Goal: Task Accomplishment & Management: Manage account settings

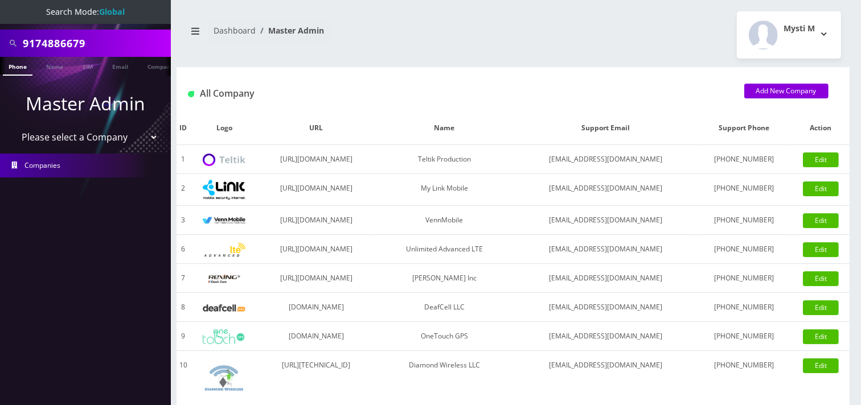
click at [111, 44] on input "9174886679" at bounding box center [95, 43] width 145 height 22
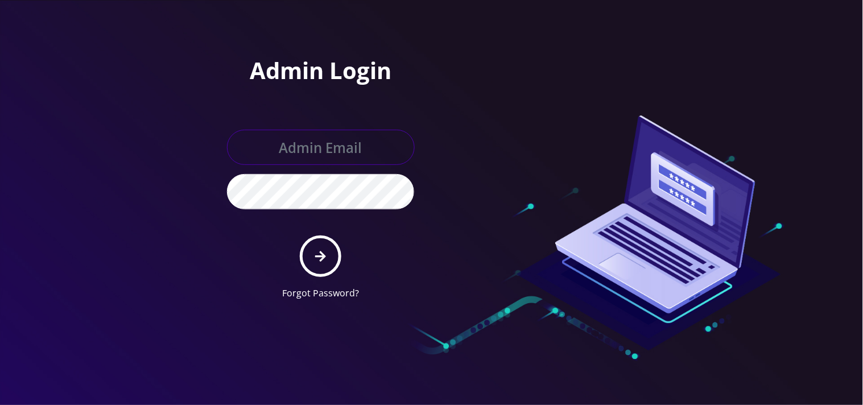
type input "mysti@teltik.com"
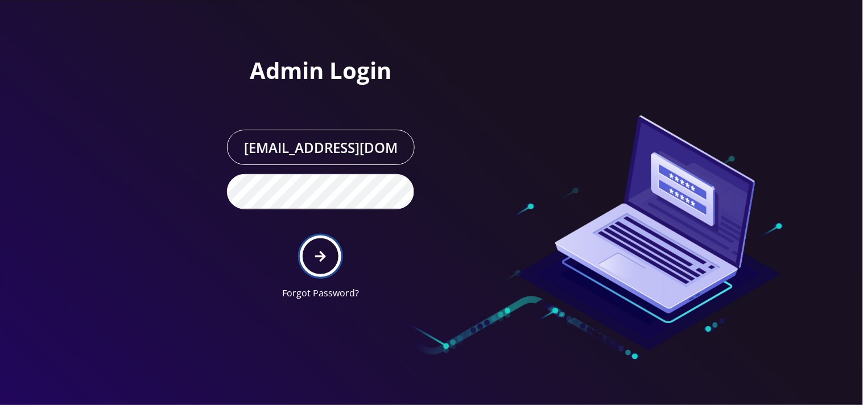
click at [327, 261] on button "submit" at bounding box center [321, 257] width 42 height 42
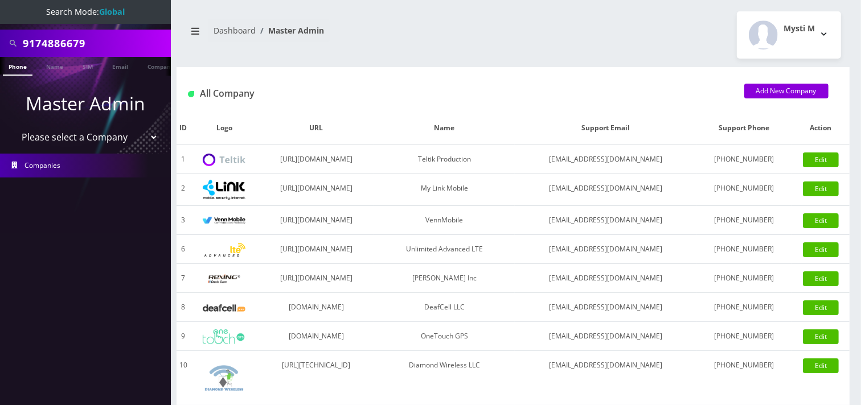
click at [118, 35] on input "9174886679" at bounding box center [95, 43] width 145 height 22
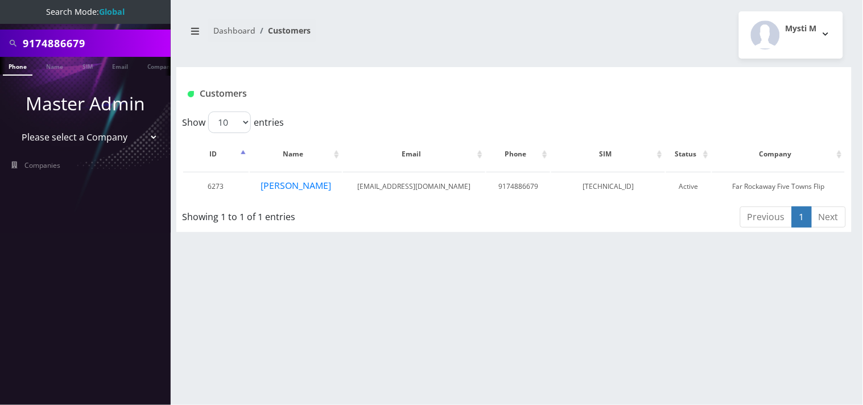
click at [94, 141] on select "Please select a Company Teltik Production My Link Mobile VennMobile Unlimited A…" at bounding box center [85, 137] width 145 height 22
select select "1"
click at [13, 126] on select "Please select a Company Teltik Production My Link Mobile VennMobile Unlimited A…" at bounding box center [85, 137] width 145 height 22
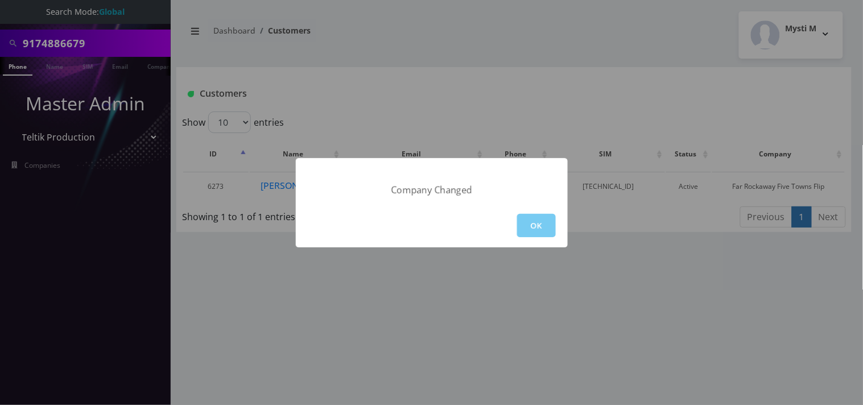
click at [533, 223] on button "OK" at bounding box center [536, 225] width 39 height 23
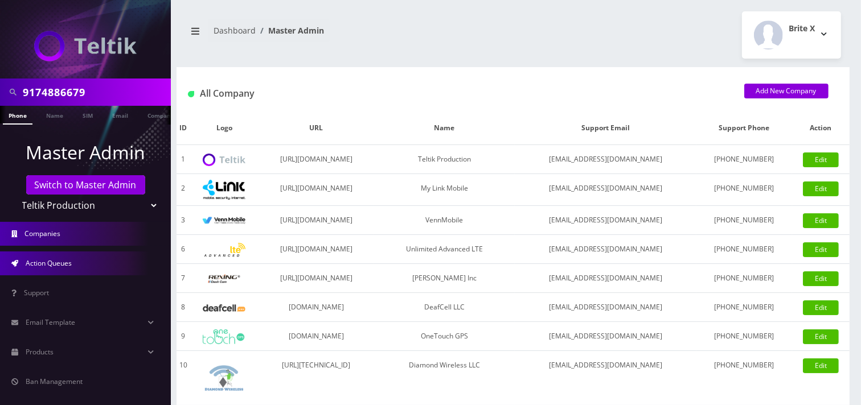
click at [60, 264] on span "Action Queues" at bounding box center [49, 263] width 46 height 10
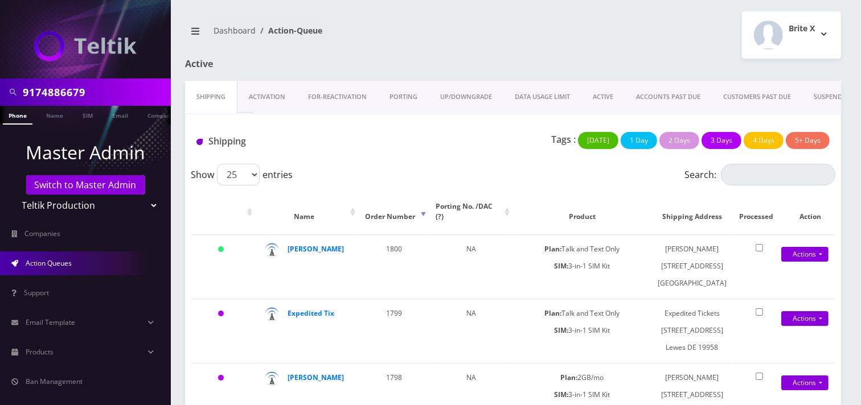
drag, startPoint x: 0, startPoint y: 0, endPoint x: 764, endPoint y: 112, distance: 772.5
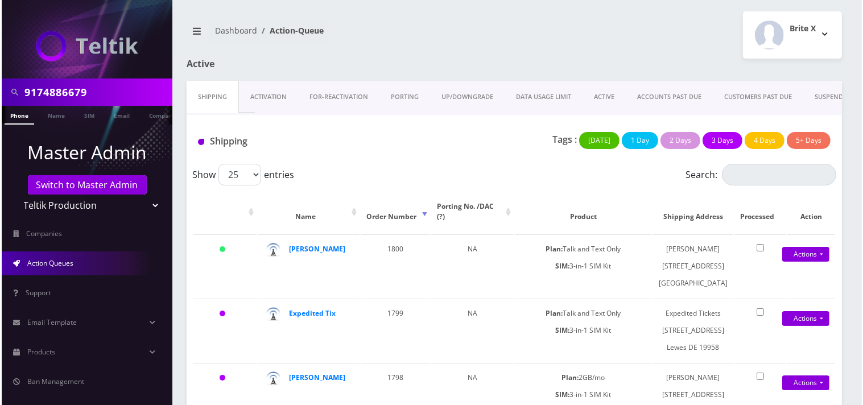
scroll to position [0, 69]
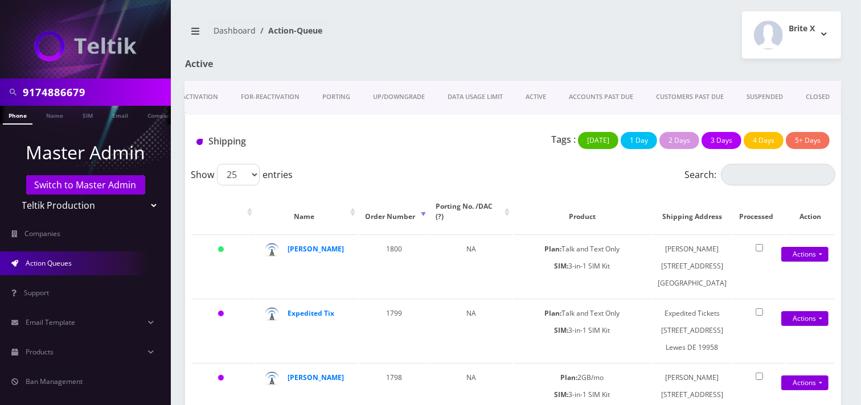
click at [821, 93] on link "CLOSED" at bounding box center [817, 97] width 47 height 32
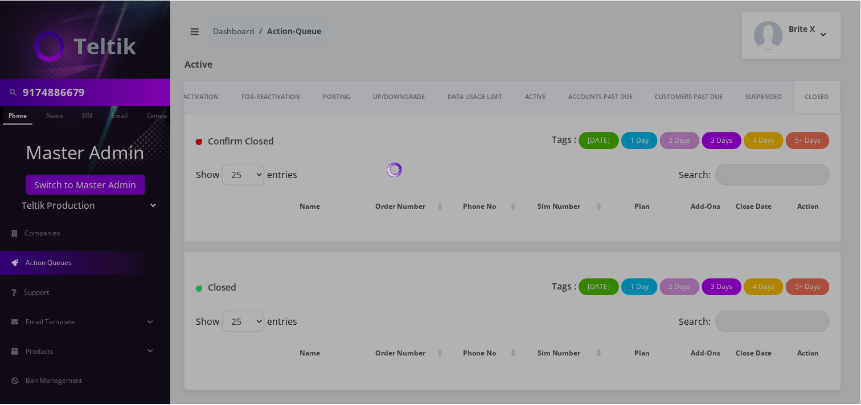
scroll to position [0, 67]
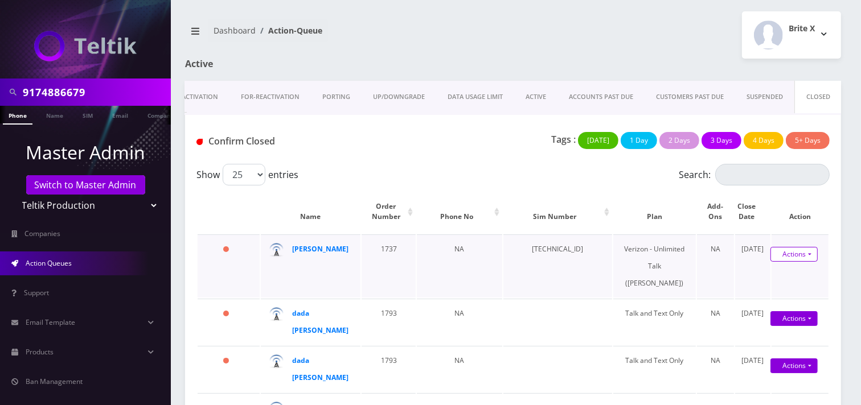
click at [800, 256] on link "Actions" at bounding box center [793, 254] width 47 height 15
click at [114, 92] on input "9174886679" at bounding box center [95, 92] width 145 height 22
click at [117, 89] on input "9174886679" at bounding box center [95, 92] width 145 height 22
click at [115, 89] on input "9174886679" at bounding box center [95, 92] width 145 height 22
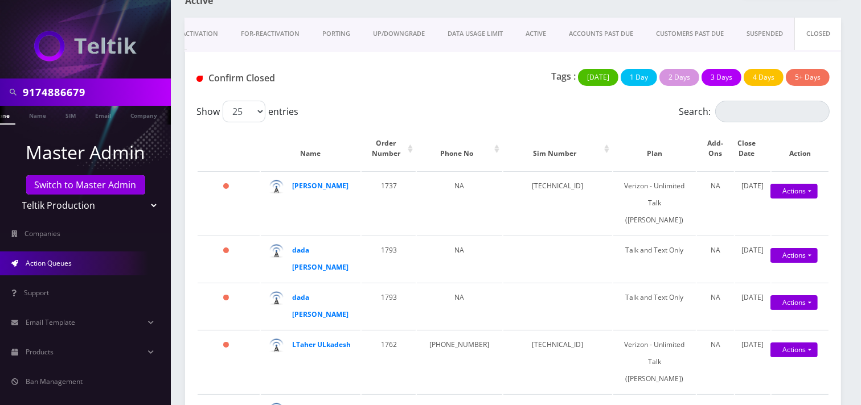
scroll to position [0, 23]
type input "maxwell"
click at [36, 112] on link "Name" at bounding box center [32, 115] width 28 height 19
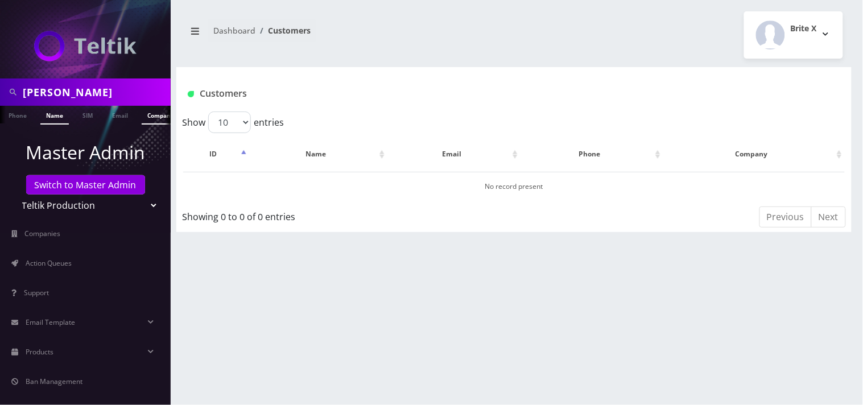
scroll to position [0, 6]
click at [123, 103] on div "maxwell" at bounding box center [85, 92] width 171 height 27
click at [122, 103] on div "maxwell" at bounding box center [85, 92] width 171 height 27
click at [75, 99] on input "maxwell" at bounding box center [95, 92] width 145 height 22
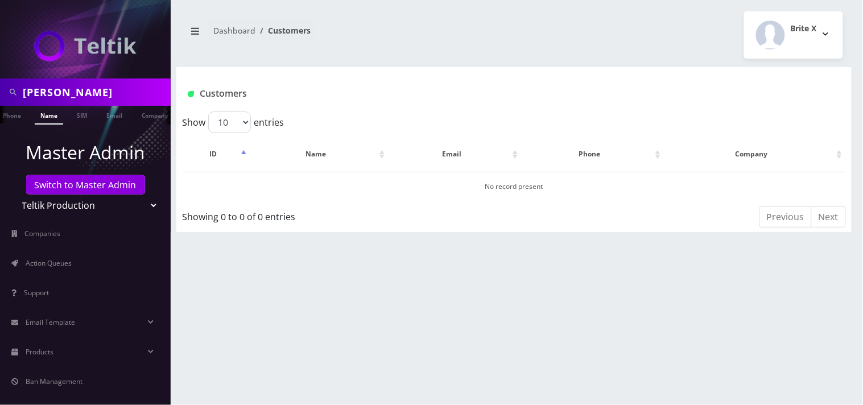
click at [75, 99] on input "maxwell" at bounding box center [95, 92] width 145 height 22
click at [76, 99] on input "maxwell" at bounding box center [95, 92] width 145 height 22
paste input "2123007247"
type input "2123007247"
click at [18, 117] on link "Phone" at bounding box center [12, 115] width 30 height 19
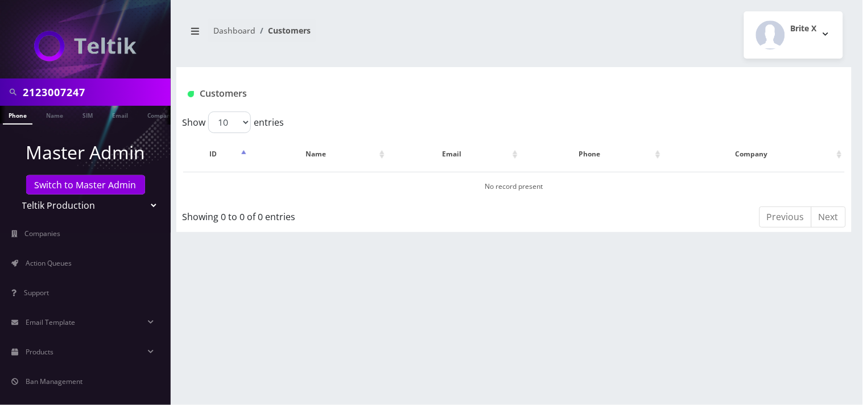
click at [43, 201] on select "Teltik Production My Link Mobile VennMobile Unlimited Advanced LTE [PERSON_NAME…" at bounding box center [85, 206] width 145 height 22
select select "15"
click at [13, 195] on select "Teltik Production My Link Mobile VennMobile Unlimited Advanced LTE Rexing Inc D…" at bounding box center [85, 206] width 145 height 22
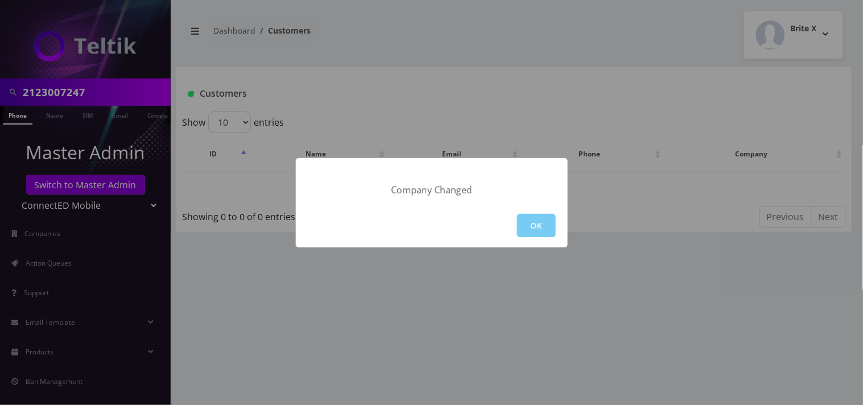
click at [535, 223] on button "OK" at bounding box center [536, 225] width 39 height 23
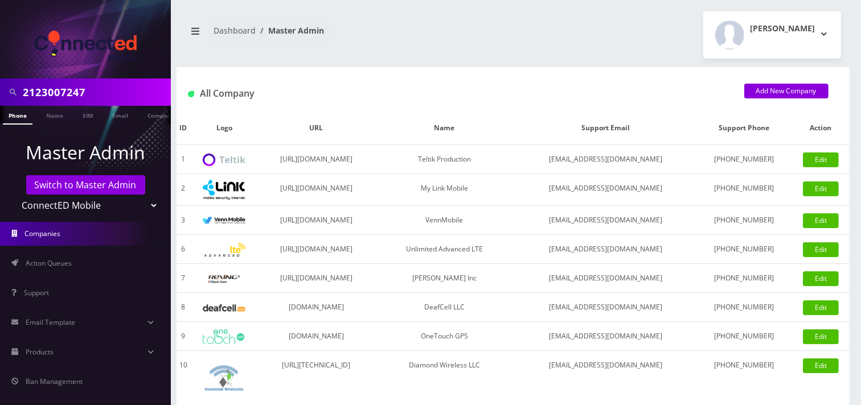
click at [109, 84] on input "2123007247" at bounding box center [95, 92] width 145 height 22
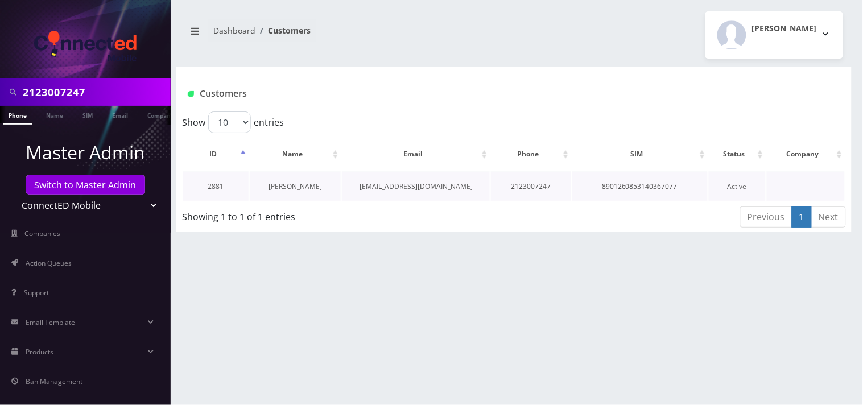
click at [292, 182] on link "[PERSON_NAME]" at bounding box center [295, 187] width 53 height 10
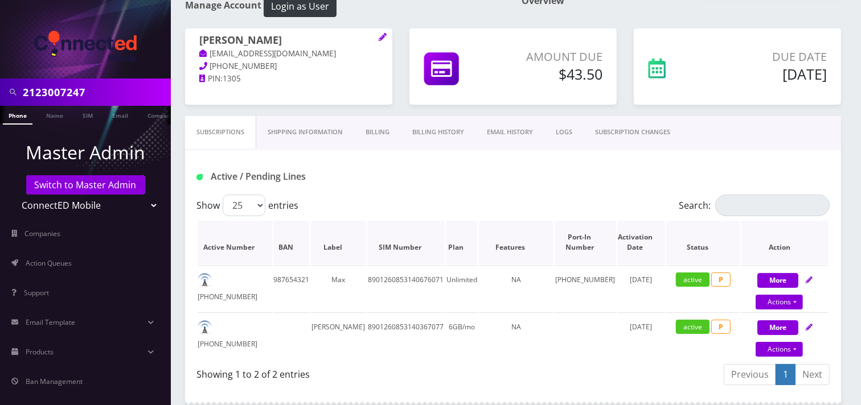
scroll to position [63, 0]
click at [772, 305] on link "Actions" at bounding box center [778, 302] width 47 height 15
select select "118"
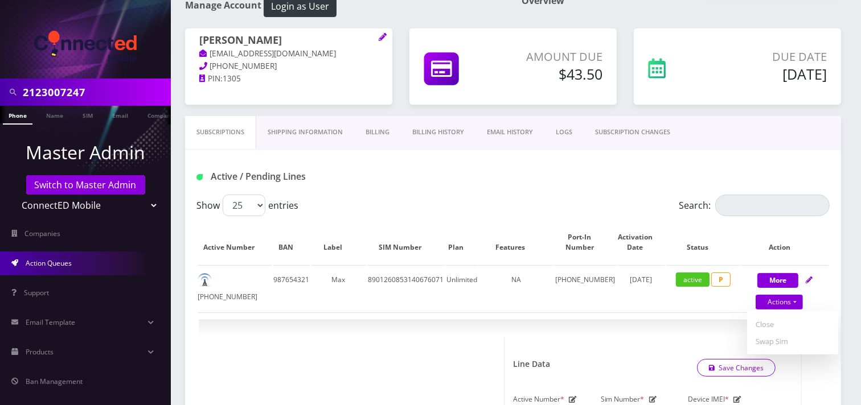
click at [81, 271] on link "Action Queues" at bounding box center [85, 264] width 171 height 24
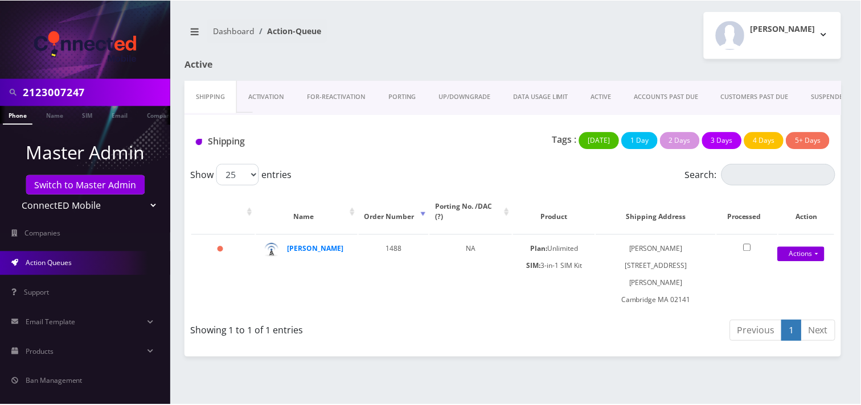
scroll to position [0, 65]
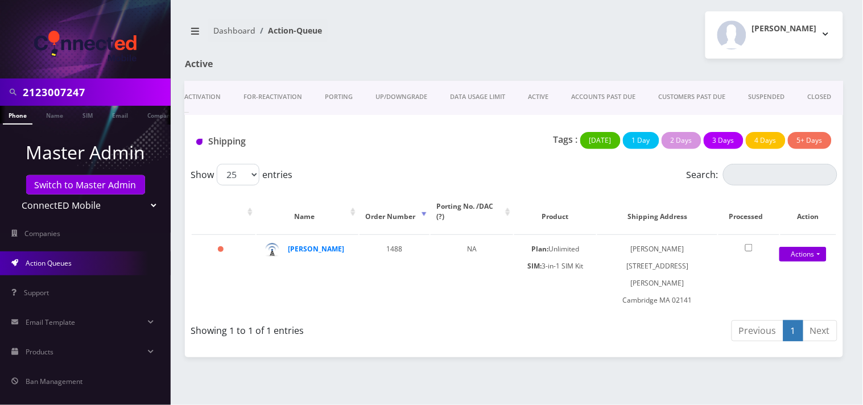
click at [817, 99] on link "CLOSED" at bounding box center [820, 97] width 47 height 32
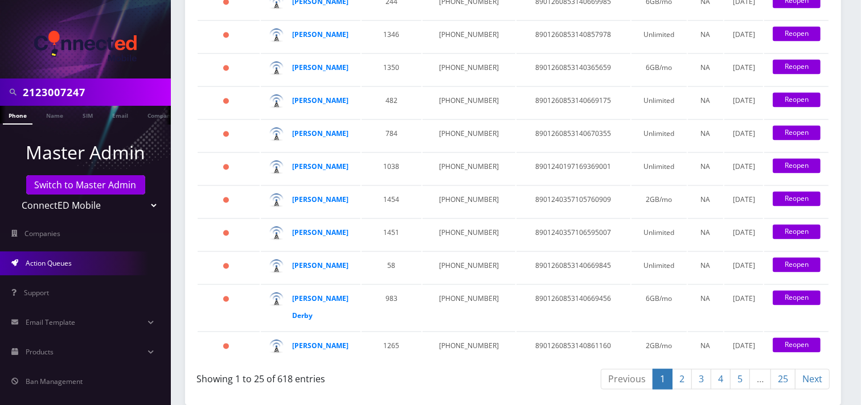
scroll to position [2218, 0]
click at [679, 380] on link "2" at bounding box center [682, 379] width 20 height 21
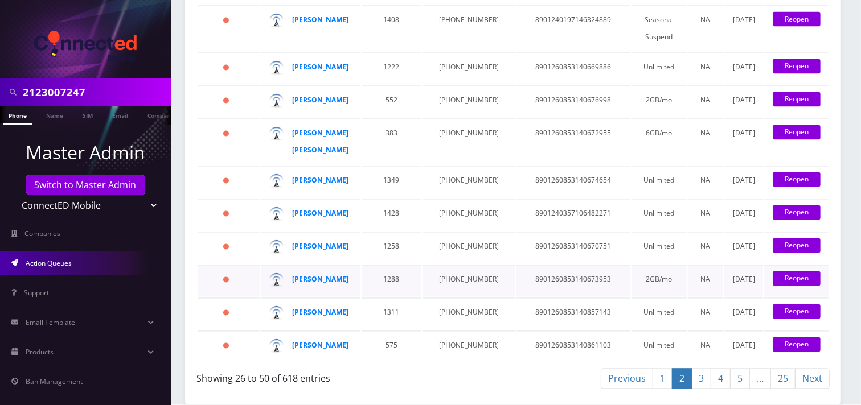
scroll to position [2261, 0]
click at [785, 382] on link "25" at bounding box center [782, 379] width 25 height 21
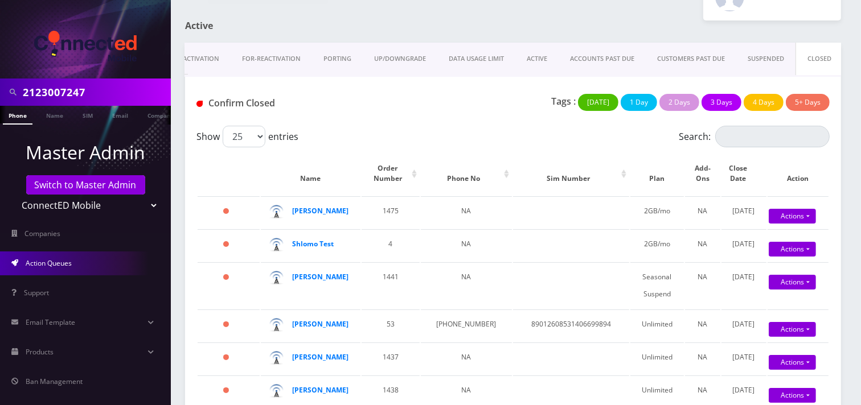
scroll to position [0, 0]
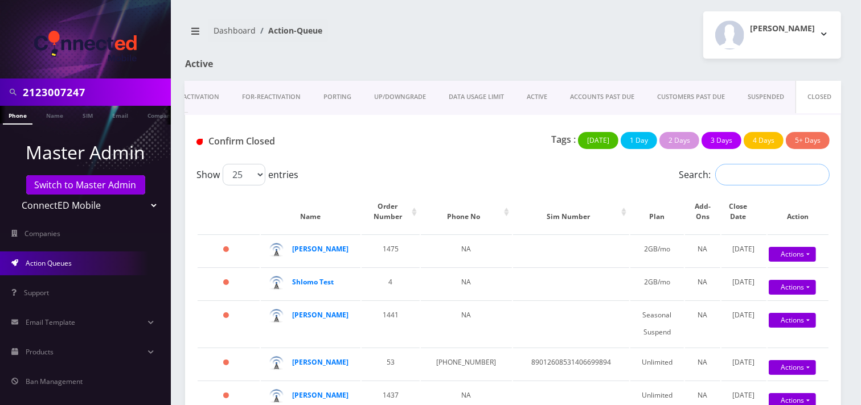
click at [775, 177] on input "Search:" at bounding box center [772, 175] width 114 height 22
paste input "2123007247"
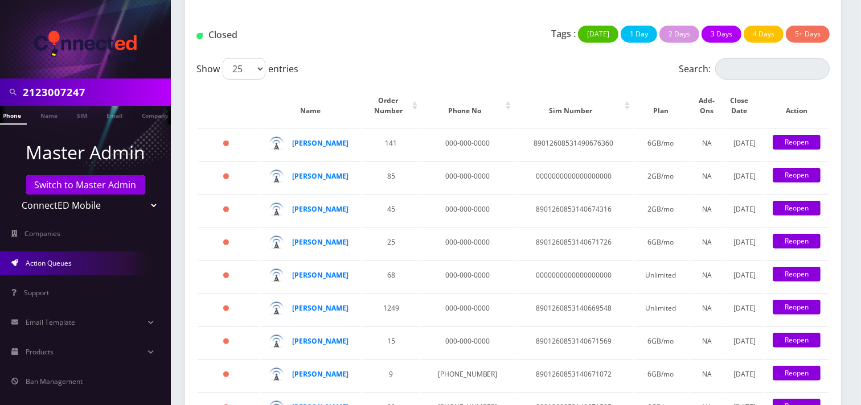
scroll to position [0, 11]
type input "2123007247"
click at [107, 94] on input "2123007247" at bounding box center [95, 92] width 145 height 22
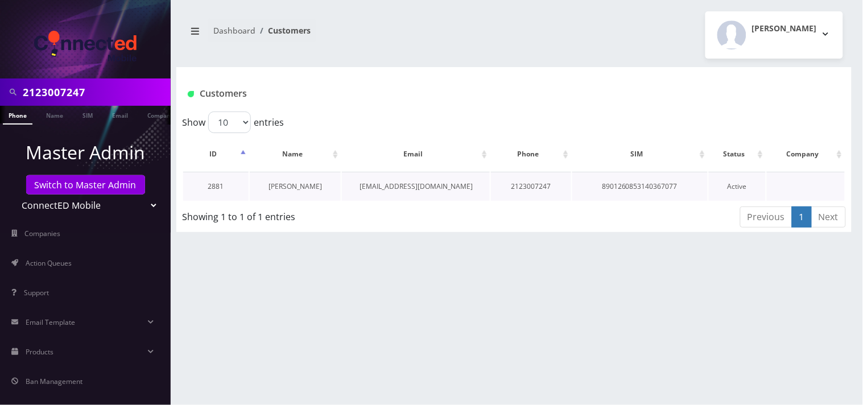
click at [304, 188] on link "Maxwell Ryder" at bounding box center [295, 187] width 53 height 10
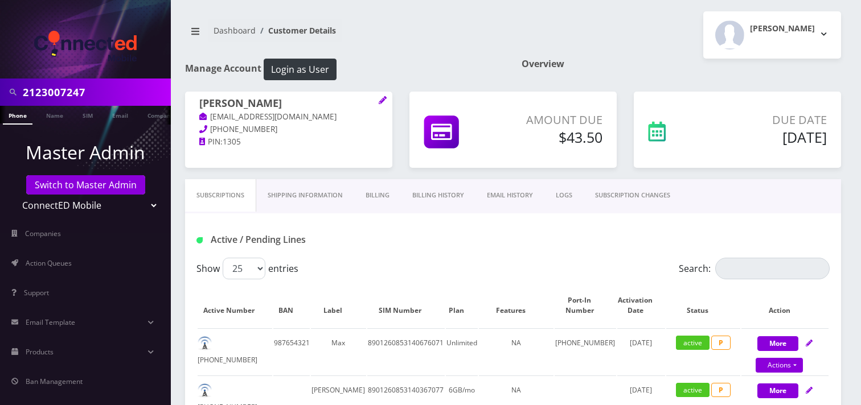
scroll to position [63, 0]
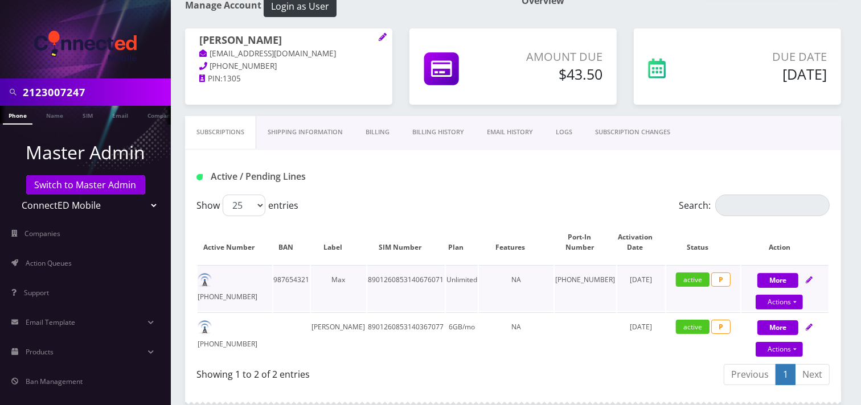
click at [719, 277] on span "P" at bounding box center [720, 280] width 19 height 14
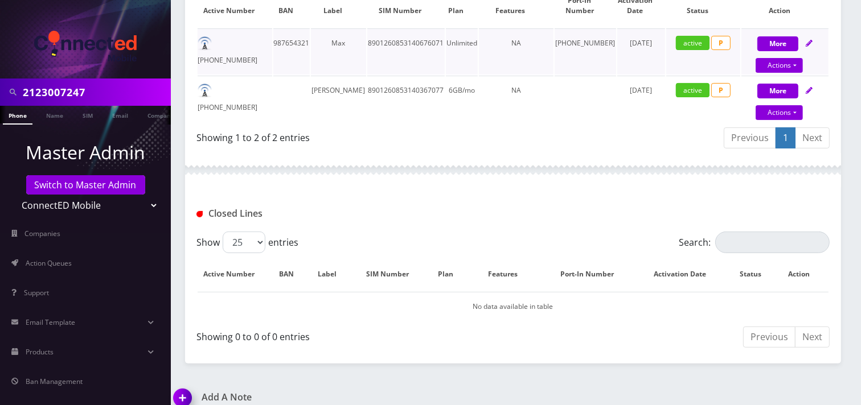
scroll to position [259, 0]
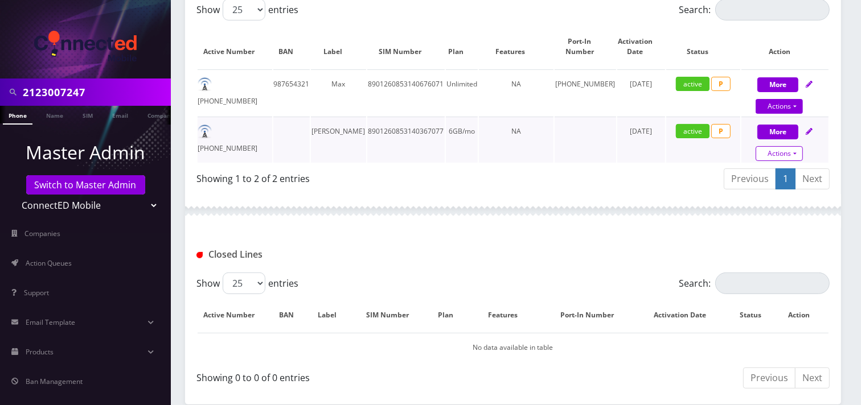
click at [780, 149] on link "Actions" at bounding box center [778, 153] width 47 height 15
select select "3-in-1 SIM Kit"
select select "117"
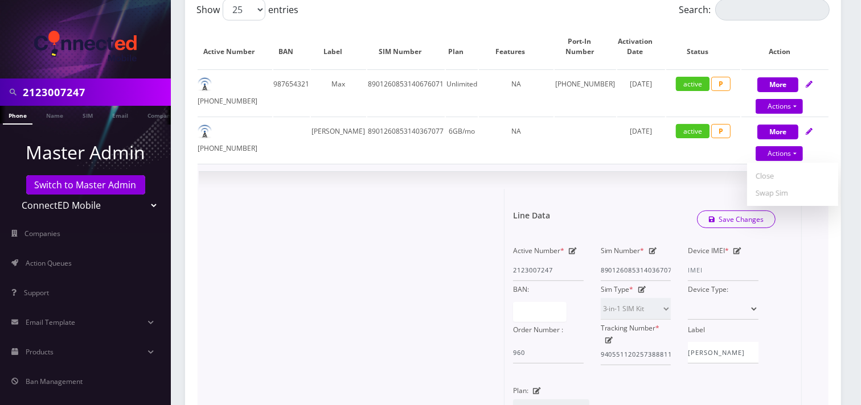
click at [647, 164] on td "× Line Data Save Changes Active Number * 2123007247 Sim Number * 89012608531403…" at bounding box center [512, 385] width 631 height 442
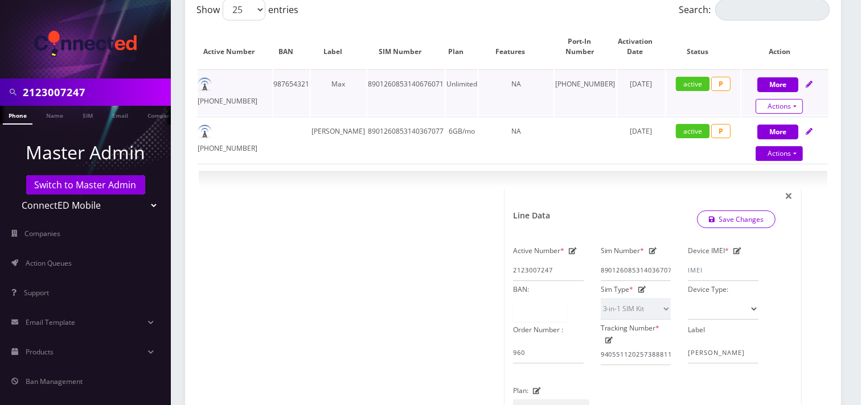
click at [781, 106] on link "Actions" at bounding box center [778, 106] width 47 height 15
select select "118"
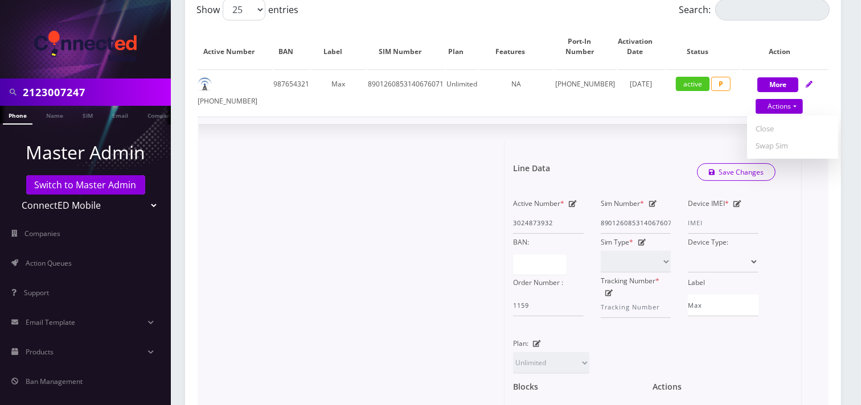
click at [219, 134] on div "× Line Data Save Changes Active Number * 3024873932 Sim Number * 89012608531406…" at bounding box center [513, 338] width 628 height 427
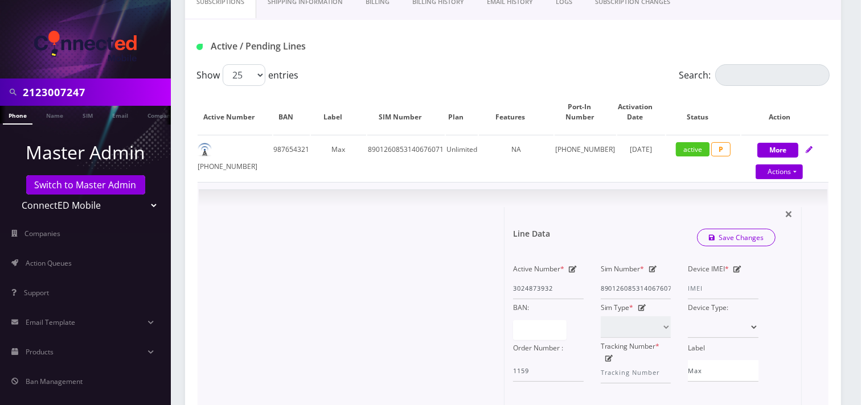
scroll to position [69, 0]
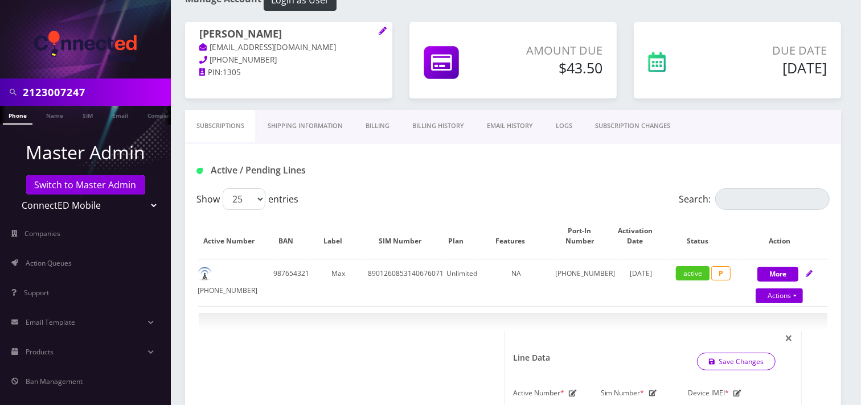
click at [664, 124] on link "SUBSCRIPTION CHANGES" at bounding box center [632, 126] width 98 height 32
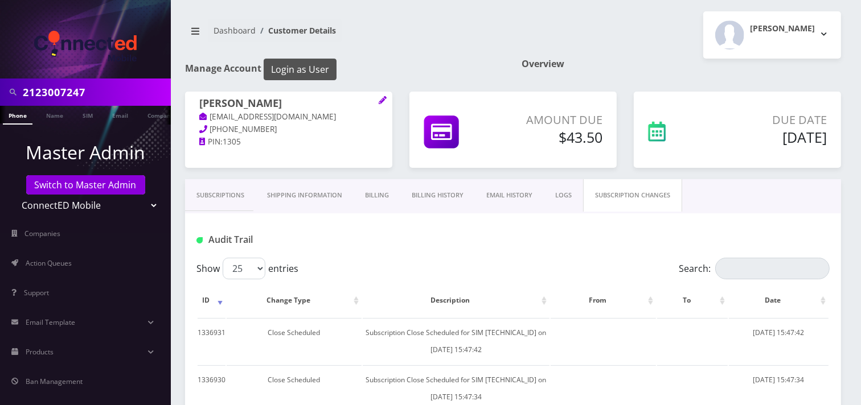
click at [299, 74] on button "Login as User" at bounding box center [300, 70] width 73 height 22
click at [234, 188] on link "Subscriptions" at bounding box center [220, 195] width 71 height 32
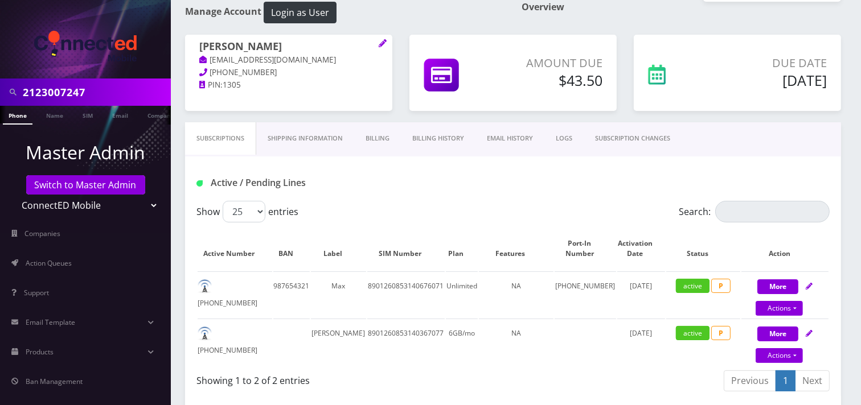
scroll to position [126, 0]
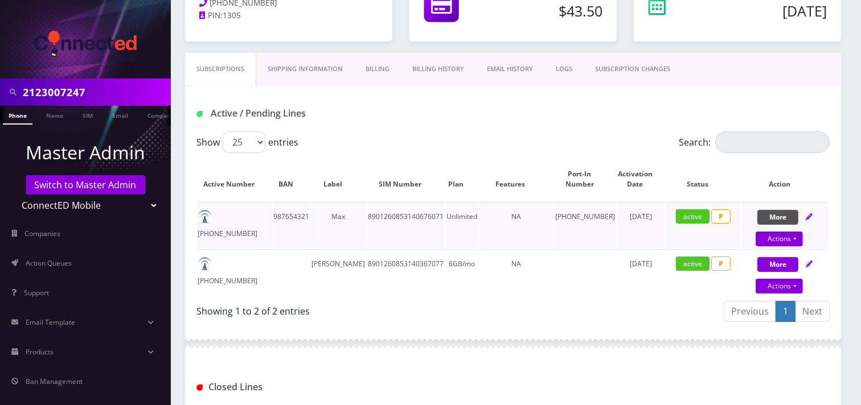
click at [782, 217] on button "More" at bounding box center [777, 217] width 41 height 15
select select "118"
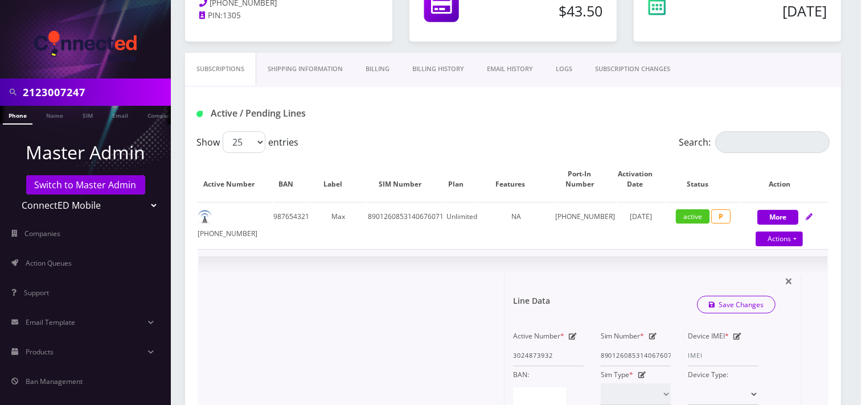
click at [787, 277] on span "×" at bounding box center [788, 280] width 8 height 19
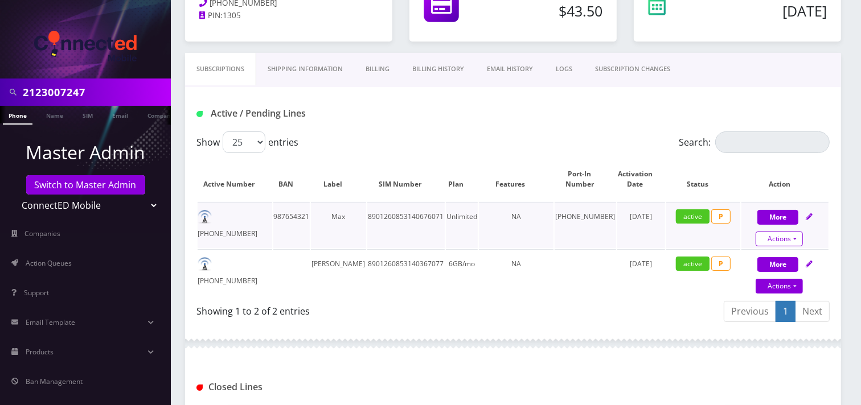
click at [787, 245] on link "Actions" at bounding box center [778, 239] width 47 height 15
select select "118"
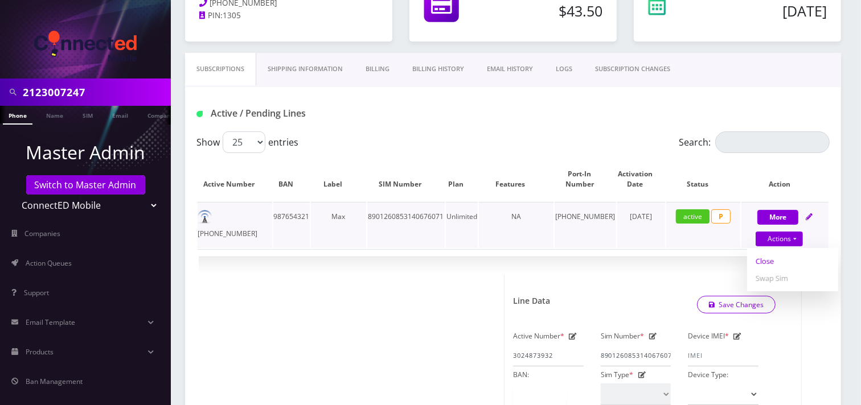
click at [764, 260] on link "Close" at bounding box center [792, 261] width 91 height 17
type input "[DATE]"
select select "118"
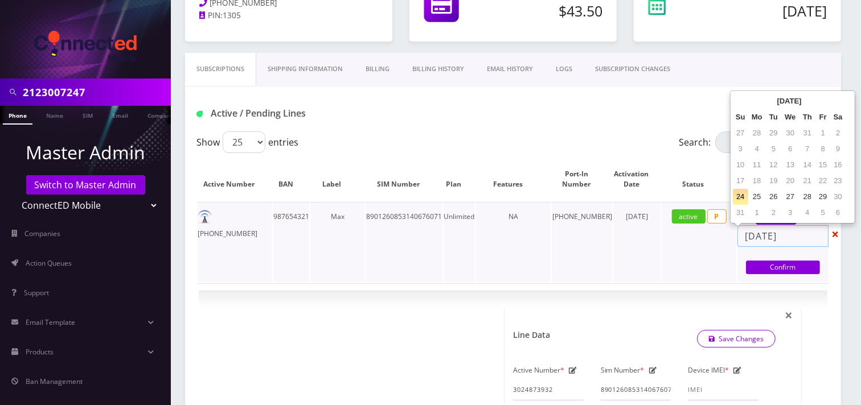
drag, startPoint x: 806, startPoint y: 236, endPoint x: 729, endPoint y: 240, distance: 76.9
click at [729, 240] on tr "302-487-3932 987654321 Max 8901260853140676071 Unlimited NA 302-487-3932 August…" at bounding box center [512, 242] width 631 height 80
click at [687, 244] on td "active P" at bounding box center [698, 242] width 75 height 80
